Goal: Information Seeking & Learning: Learn about a topic

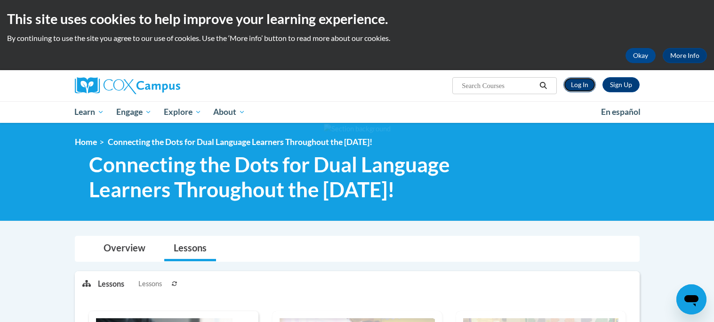
click at [589, 82] on link "Log In" at bounding box center [579, 84] width 32 height 15
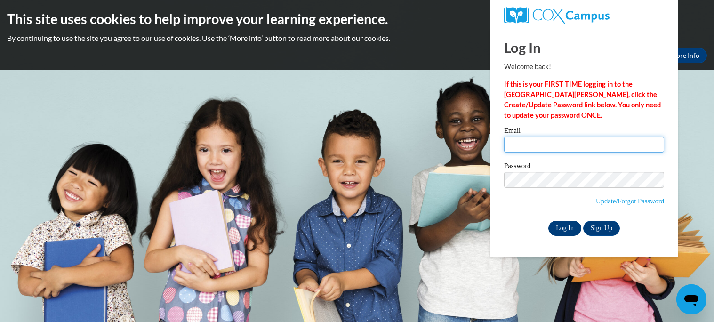
type input "breegayle20@gmail.com"
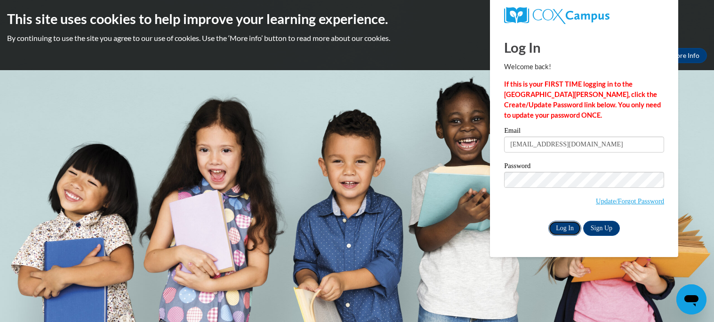
click at [568, 229] on input "Log In" at bounding box center [564, 228] width 33 height 15
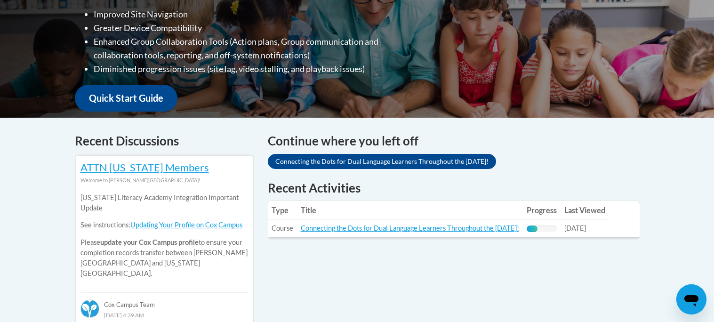
scroll to position [289, 0]
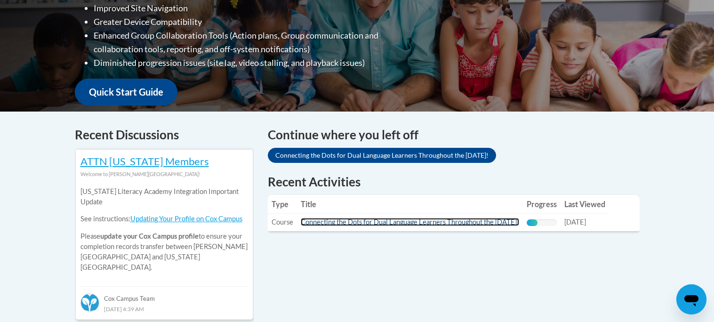
click at [431, 223] on link "Connecting the Dots for Dual Language Learners Throughout the [DATE]!" at bounding box center [410, 222] width 218 height 8
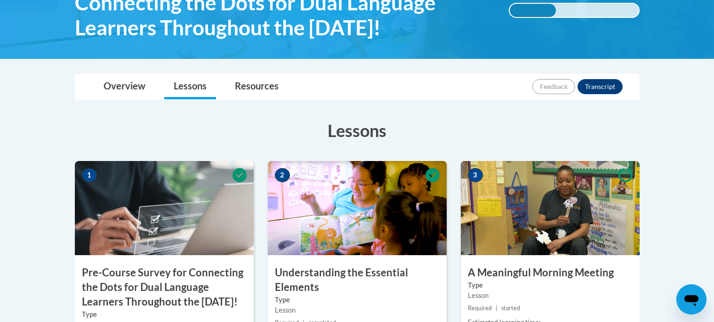
scroll to position [406, 0]
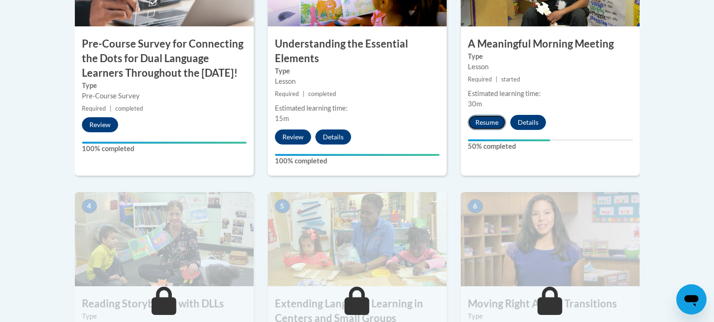
click at [477, 128] on button "Resume" at bounding box center [487, 122] width 38 height 15
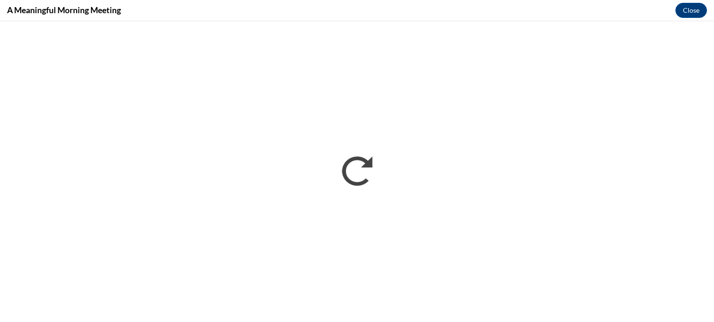
scroll to position [0, 0]
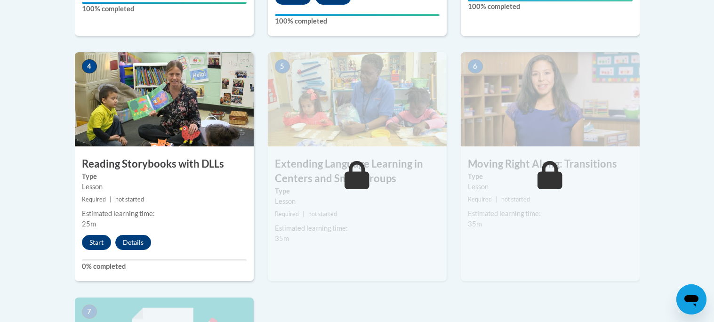
scroll to position [547, 0]
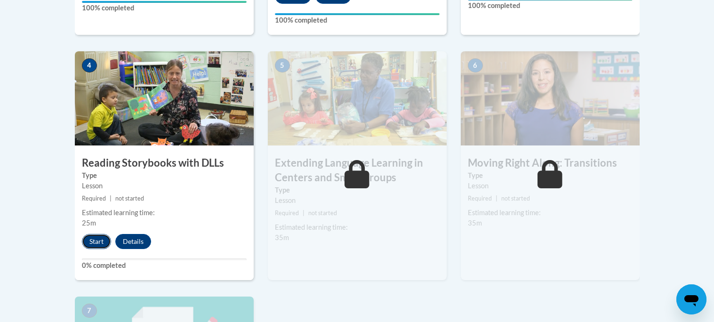
click at [94, 246] on button "Start" at bounding box center [96, 241] width 29 height 15
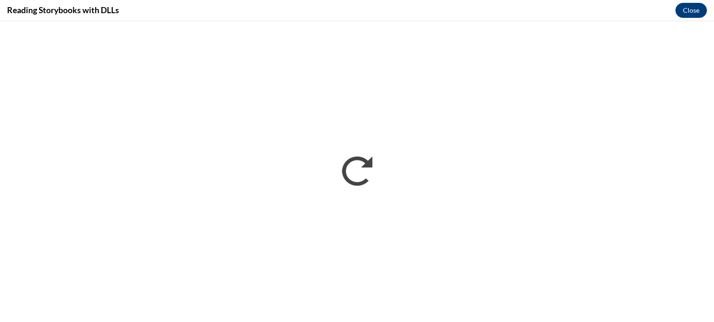
scroll to position [0, 0]
